Goal: Communication & Community: Answer question/provide support

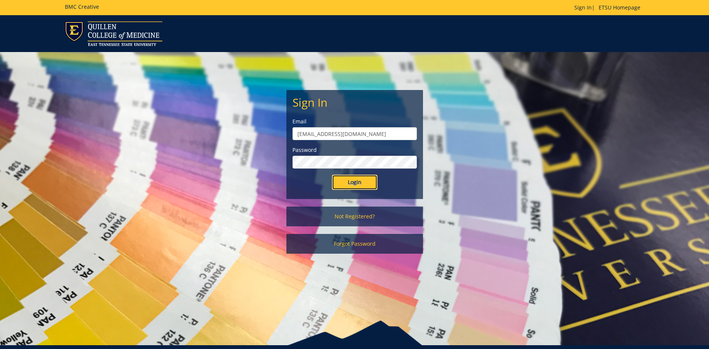
click at [357, 181] on input "Login" at bounding box center [355, 182] width 46 height 15
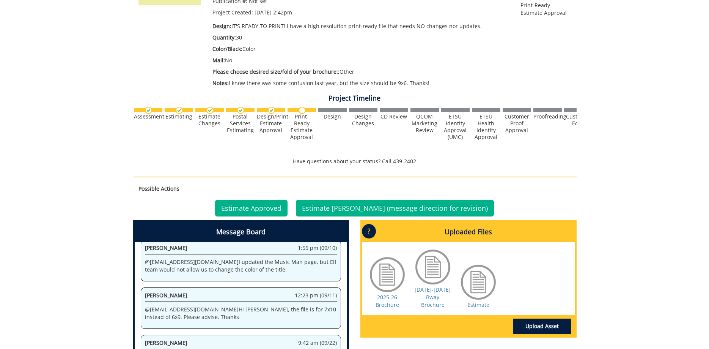
scroll to position [271, 0]
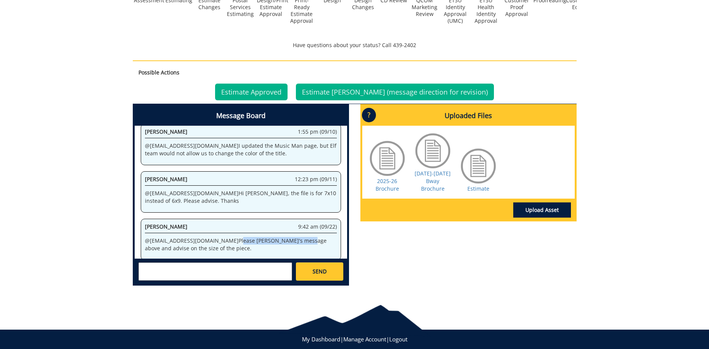
drag, startPoint x: 197, startPoint y: 232, endPoint x: 295, endPoint y: 235, distance: 98.3
click at [268, 237] on p "@ [EMAIL_ADDRESS][DOMAIN_NAME] Please [PERSON_NAME]'s message above and advise …" at bounding box center [241, 244] width 192 height 15
click at [296, 237] on p "@ [EMAIL_ADDRESS][DOMAIN_NAME] Please [PERSON_NAME]'s message above and advise …" at bounding box center [241, 244] width 192 height 15
drag, startPoint x: 220, startPoint y: 263, endPoint x: 211, endPoint y: 275, distance: 14.3
click at [219, 264] on textarea at bounding box center [215, 271] width 154 height 18
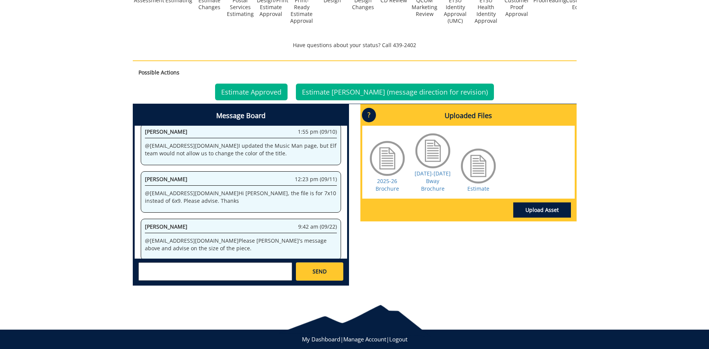
click at [211, 275] on textarea at bounding box center [215, 271] width 154 height 18
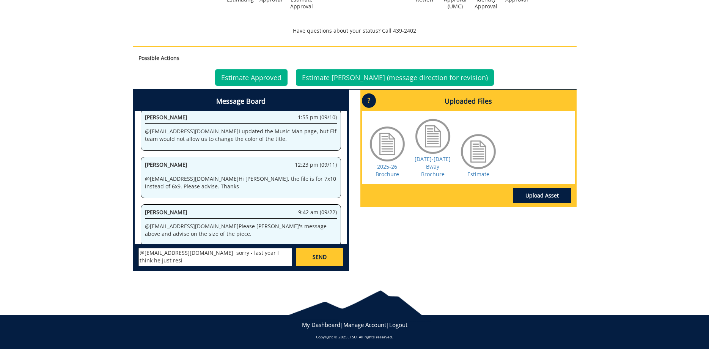
drag, startPoint x: 269, startPoint y: 284, endPoint x: 273, endPoint y: 279, distance: 5.9
click at [269, 283] on body "BMC Creative Welcome back, [PERSON_NAME] ! | ETSU Homepage | BMC Creative Homep…" at bounding box center [354, 33] width 709 height 636
click at [285, 253] on textarea "@[EMAIL_ADDRESS][DOMAIN_NAME] sorry - last year I think he just resi" at bounding box center [215, 257] width 154 height 18
type textarea "@[EMAIL_ADDRESS][DOMAIN_NAME] sorry - last year I think he just resized it for …"
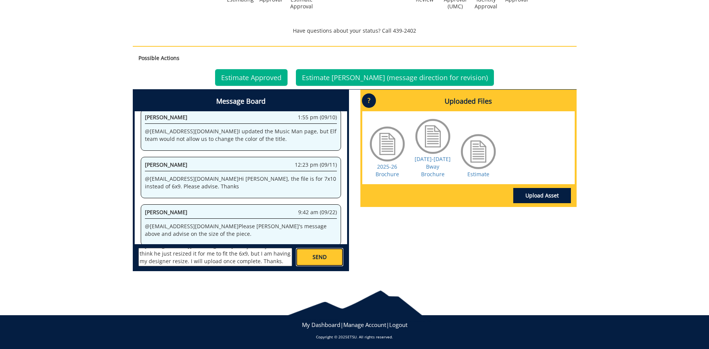
click at [312, 259] on link "SEND" at bounding box center [319, 257] width 47 height 18
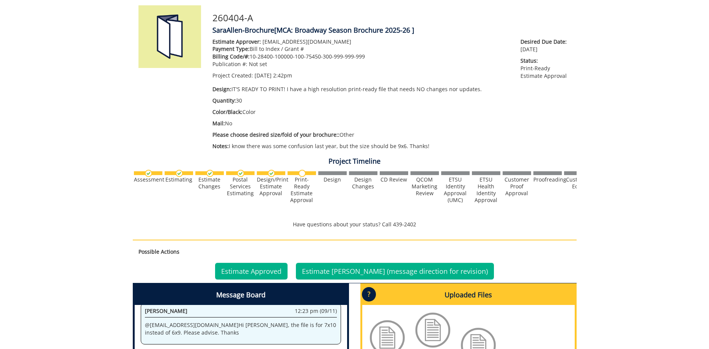
scroll to position [0, 0]
